Goal: Information Seeking & Learning: Learn about a topic

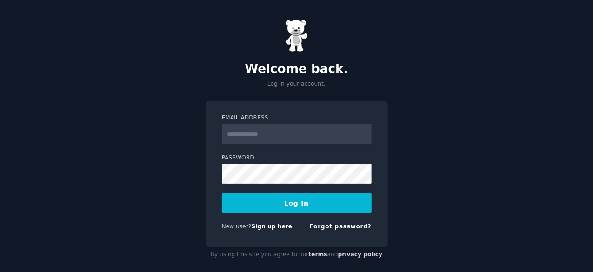
type input "**********"
click at [305, 203] on button "Log In" at bounding box center [297, 203] width 150 height 20
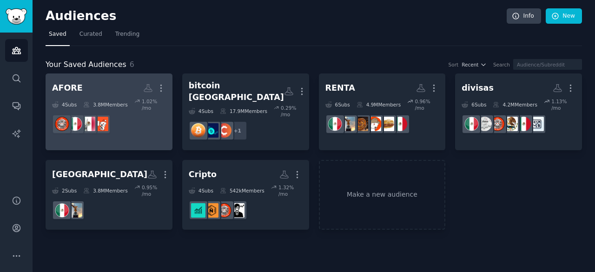
click at [114, 92] on h2 "AFORE More" at bounding box center [109, 88] width 114 height 16
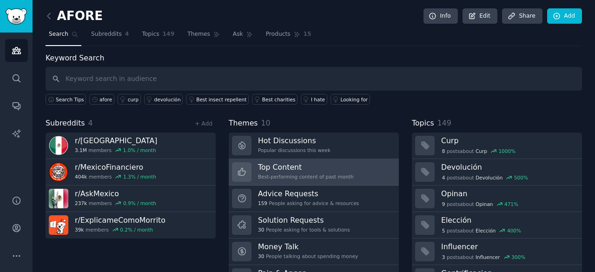
click at [337, 165] on h3 "Top Content" at bounding box center [306, 167] width 96 height 10
